Goal: Navigation & Orientation: Find specific page/section

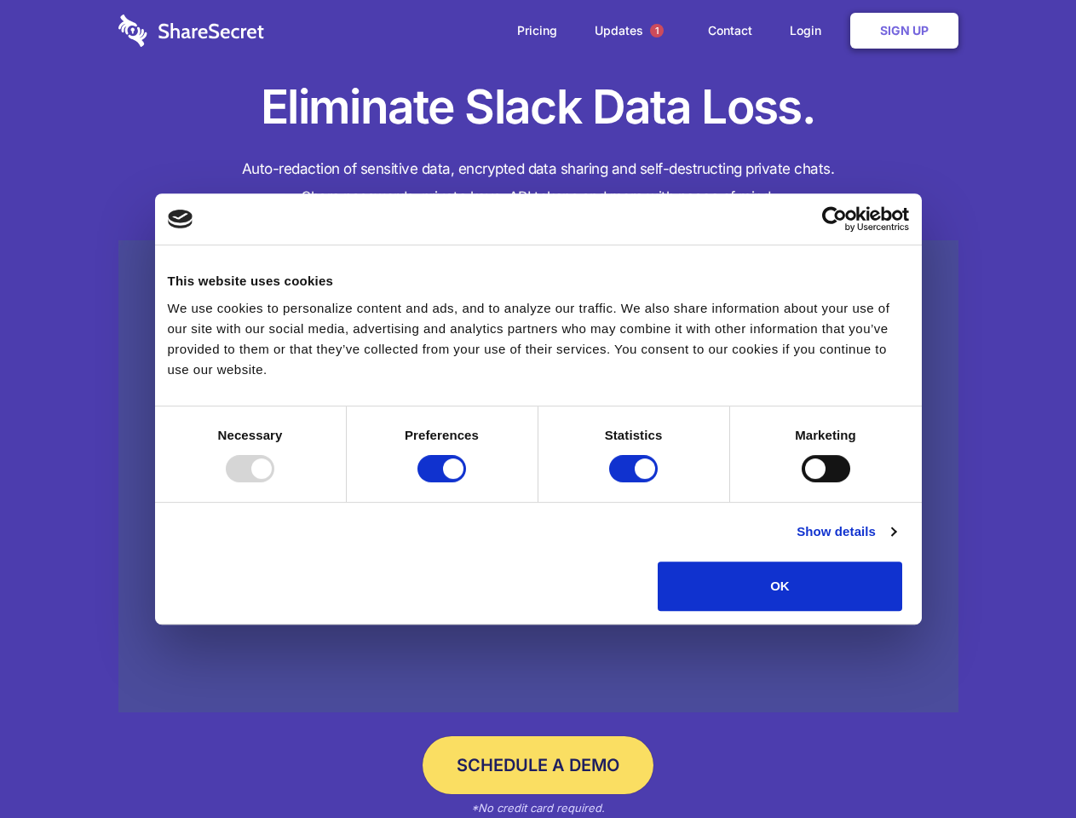
click at [274, 482] on div at bounding box center [250, 468] width 49 height 27
click at [466, 482] on input "Preferences" at bounding box center [441, 468] width 49 height 27
checkbox input "false"
click at [635, 482] on input "Statistics" at bounding box center [633, 468] width 49 height 27
checkbox input "false"
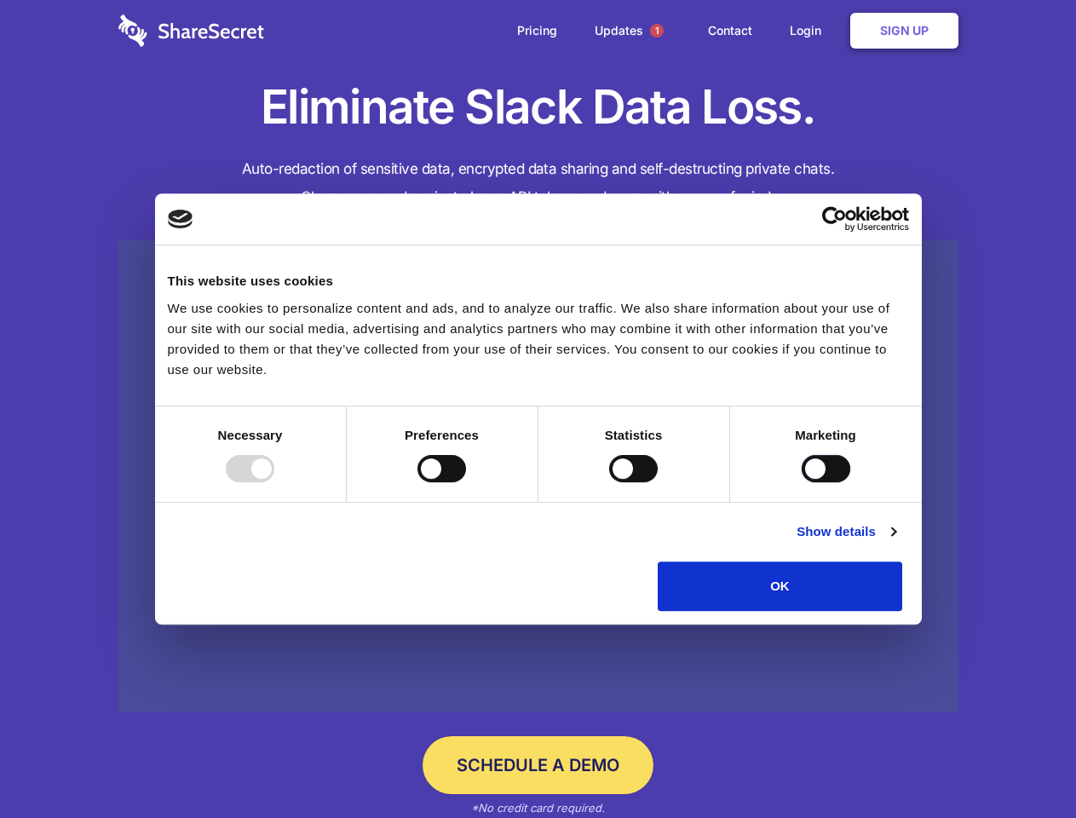
click at [801, 482] on input "Marketing" at bounding box center [825, 468] width 49 height 27
checkbox input "true"
click at [895, 542] on link "Show details" at bounding box center [845, 531] width 99 height 20
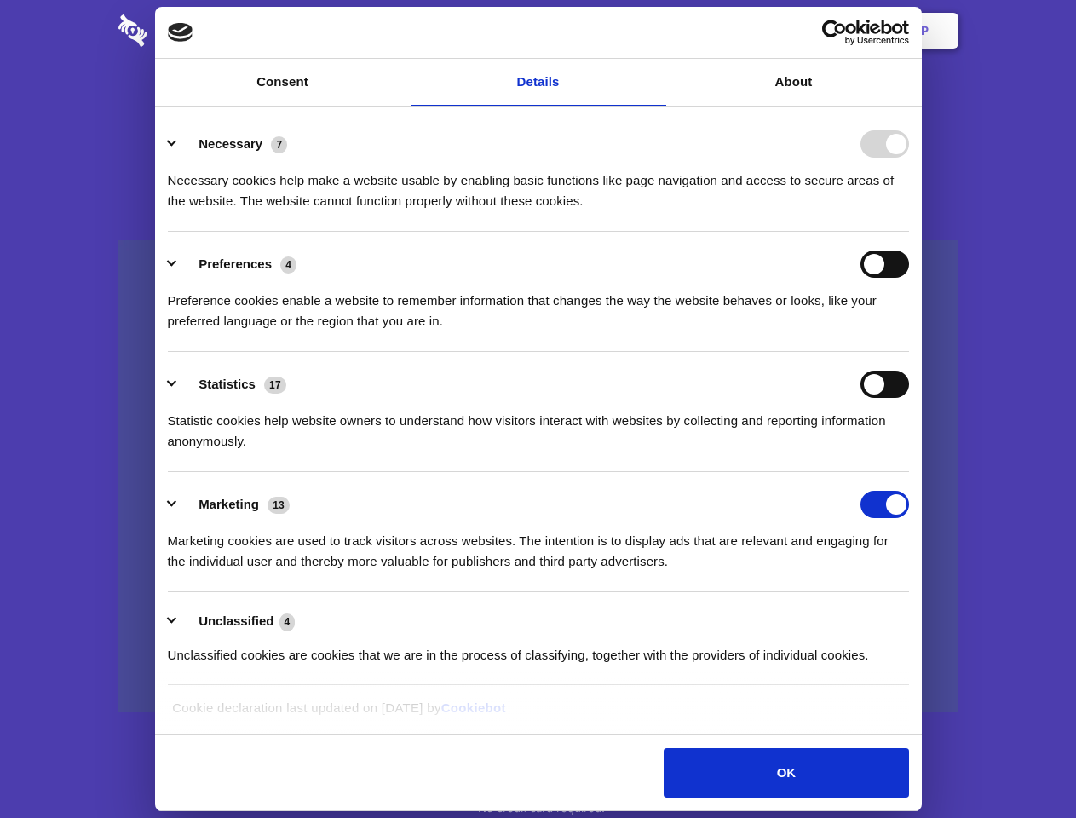
click at [909, 232] on li "Necessary 7 Necessary cookies help make a website usable by enabling basic func…" at bounding box center [538, 172] width 741 height 120
click at [656, 31] on span "1" at bounding box center [657, 31] width 14 height 14
